Goal: Information Seeking & Learning: Find specific fact

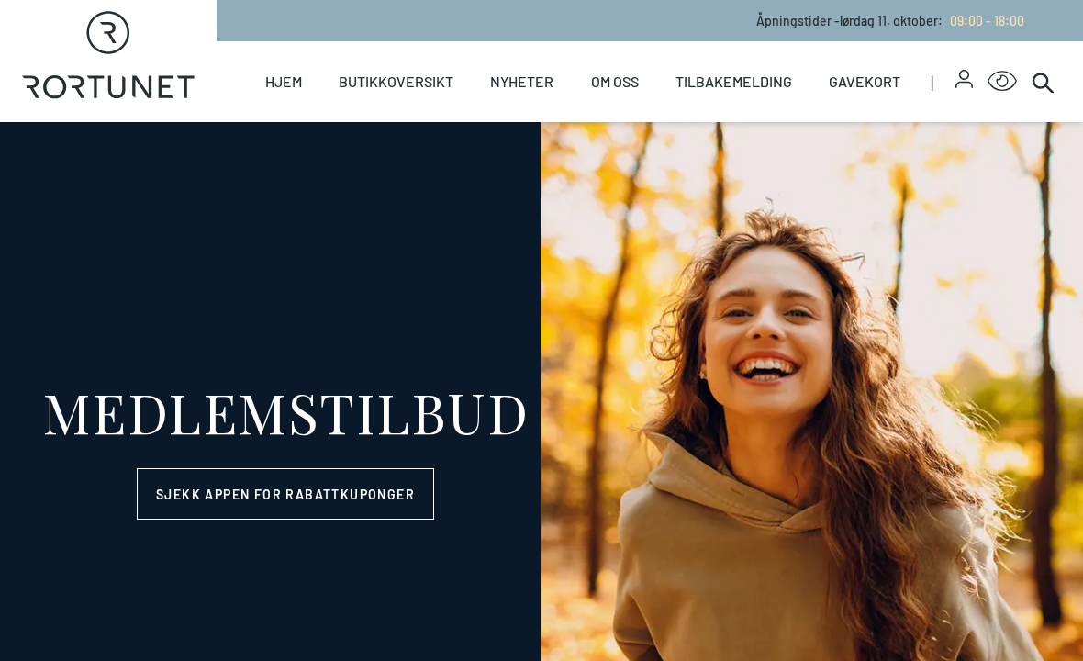
select select "NO"
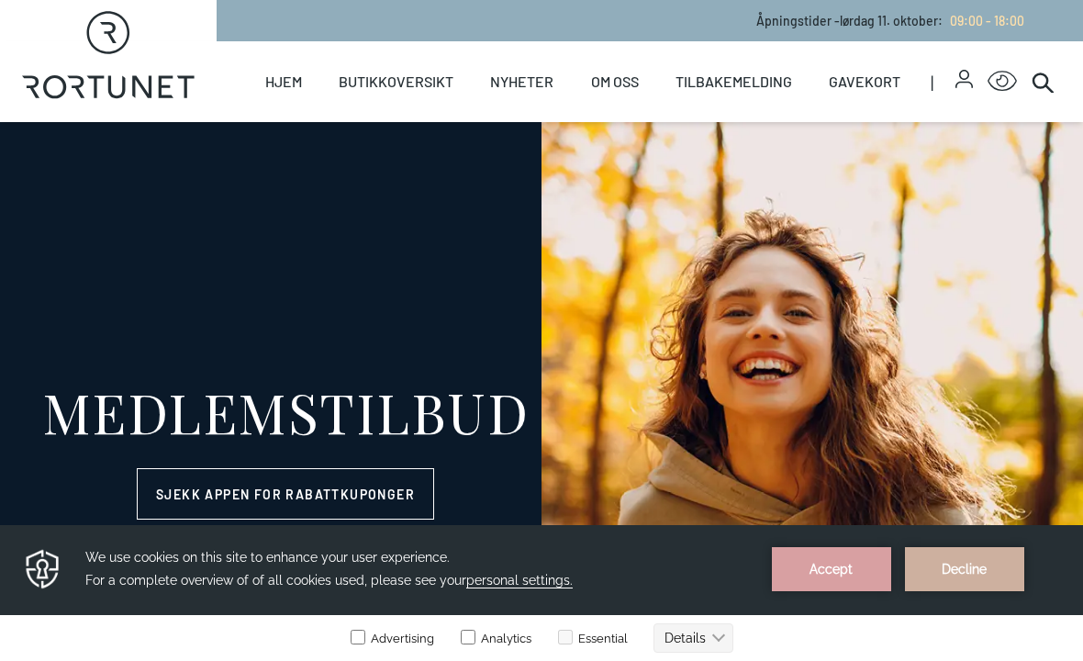
click at [901, 15] on p "Åpningstider - lørdag 11. oktober : 09:00 - 18:00" at bounding box center [890, 20] width 268 height 19
click at [805, 21] on p "Åpningstider - lørdag 11. oktober : 09:00 - 18:00" at bounding box center [890, 20] width 268 height 19
click at [998, 27] on span "09:00 - 18:00" at bounding box center [987, 21] width 74 height 16
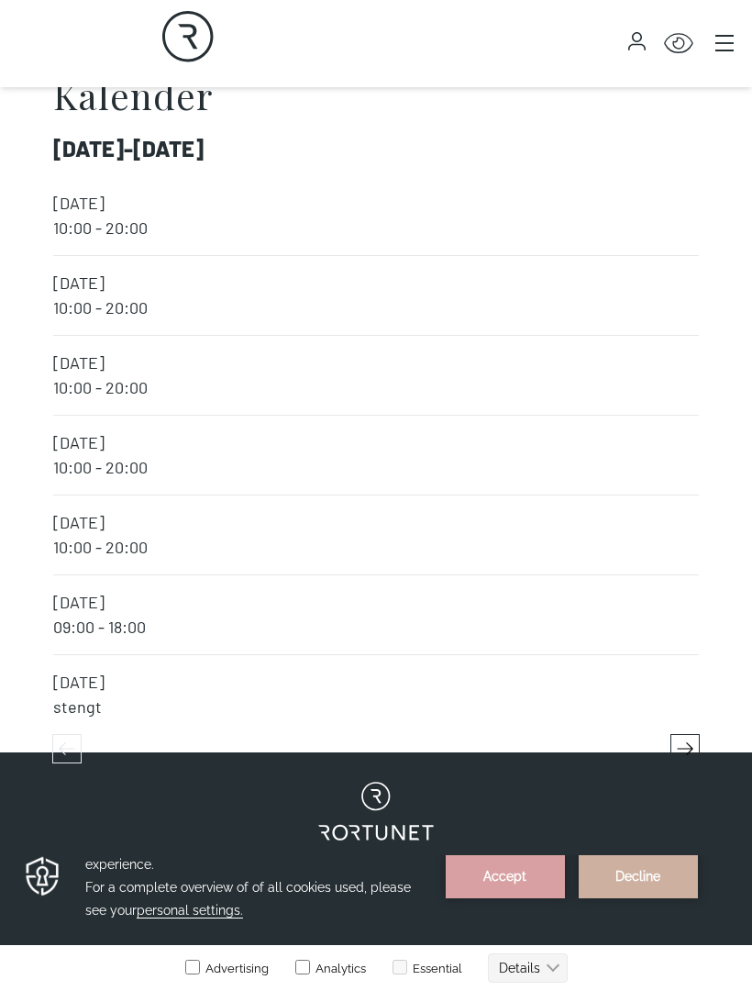
scroll to position [5326, 0]
click at [681, 660] on icon "button" at bounding box center [686, 748] width 28 height 28
click at [678, 660] on icon "button" at bounding box center [686, 748] width 28 height 28
click at [675, 660] on icon "button" at bounding box center [686, 748] width 28 height 28
click at [671, 660] on button "button" at bounding box center [685, 747] width 29 height 29
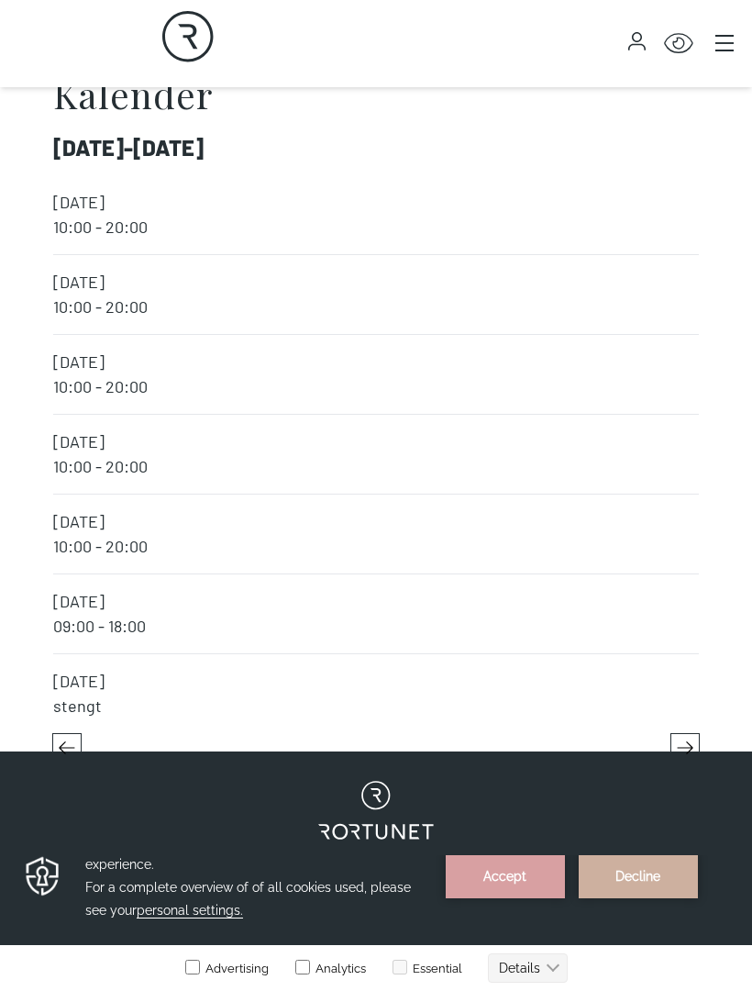
click at [672, 660] on icon "button" at bounding box center [686, 748] width 28 height 28
click at [664, 660] on div at bounding box center [641, 747] width 117 height 29
click at [666, 660] on div at bounding box center [641, 747] width 117 height 29
click at [669, 660] on div at bounding box center [641, 747] width 117 height 29
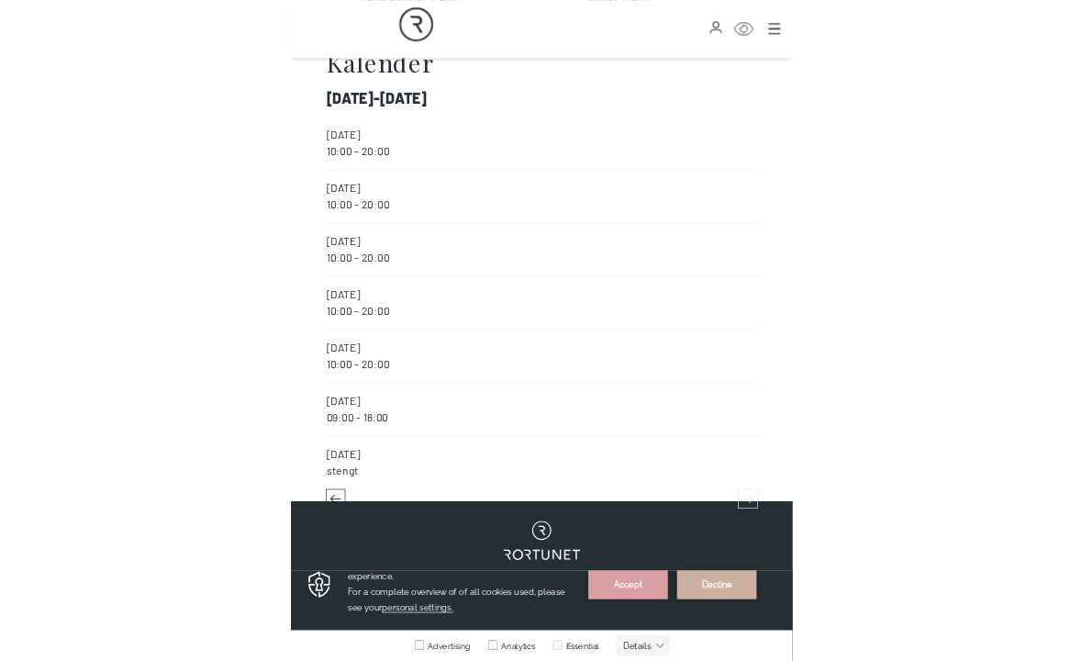
scroll to position [5605, 0]
